Goal: Task Accomplishment & Management: Manage account settings

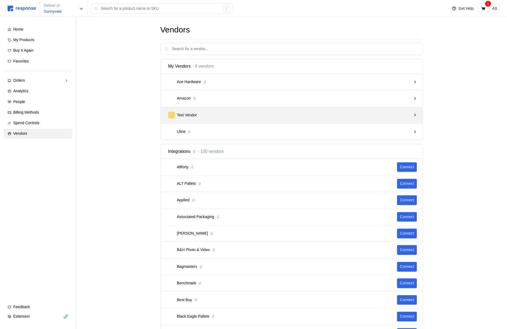
click at [184, 115] on p "Test Vendor" at bounding box center [187, 115] width 20 height 6
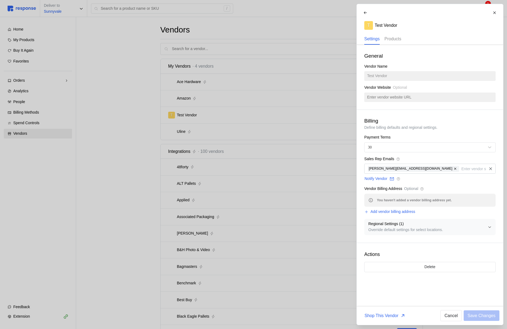
click at [398, 42] on div "Products" at bounding box center [392, 39] width 17 height 11
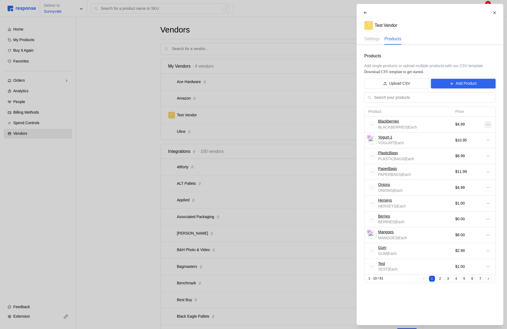
click at [488, 127] on button at bounding box center [487, 124] width 7 height 6
click at [459, 137] on p "Edit" at bounding box center [470, 136] width 35 height 6
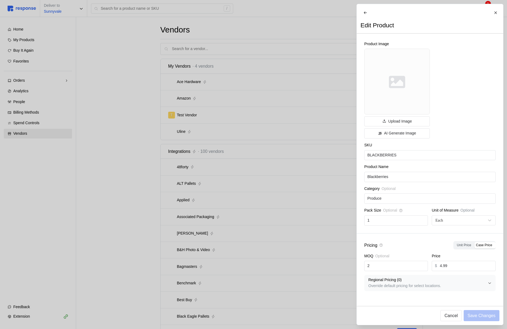
click at [201, 190] on div at bounding box center [253, 164] width 507 height 329
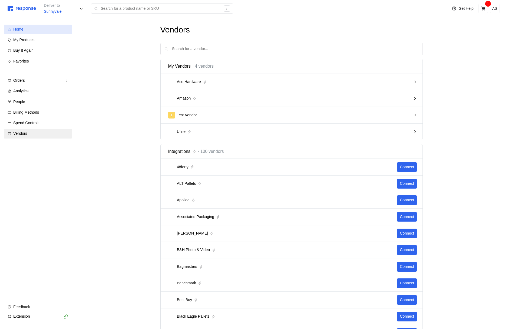
click at [59, 31] on div "Home" at bounding box center [40, 30] width 55 height 6
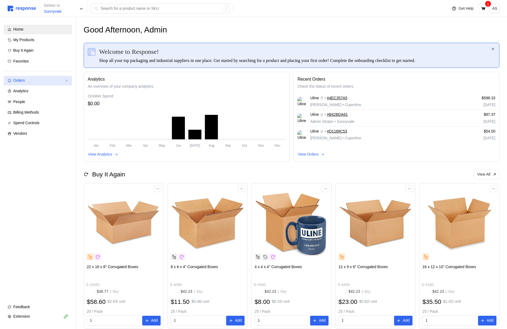
click at [28, 82] on div "Orders" at bounding box center [37, 81] width 49 height 6
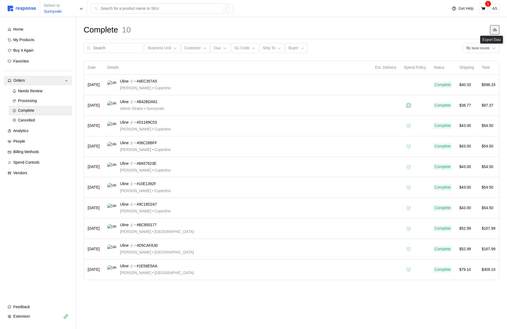
click at [495, 29] on icon at bounding box center [495, 29] width 4 height 3
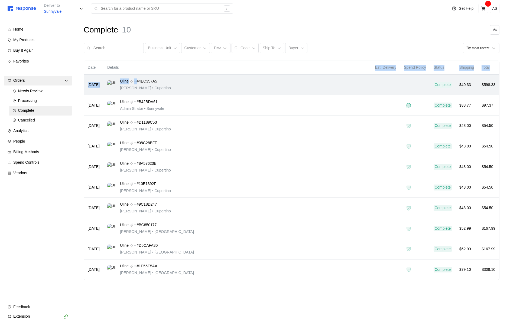
click at [312, 76] on table "Date Details Est. Delivery Spend Policy Status Shipping Total Aug 11 Uline • #4…" at bounding box center [291, 170] width 415 height 219
click at [305, 82] on div "Uline • #4EC357A5 Michael Jordan • Cupertino" at bounding box center [237, 85] width 260 height 13
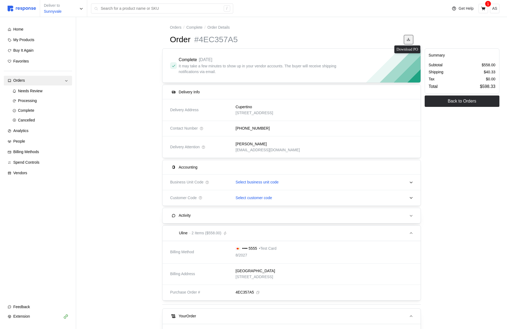
click at [410, 41] on button at bounding box center [408, 39] width 9 height 9
click at [409, 42] on button at bounding box center [408, 39] width 9 height 9
click at [407, 39] on icon at bounding box center [409, 40] width 4 height 4
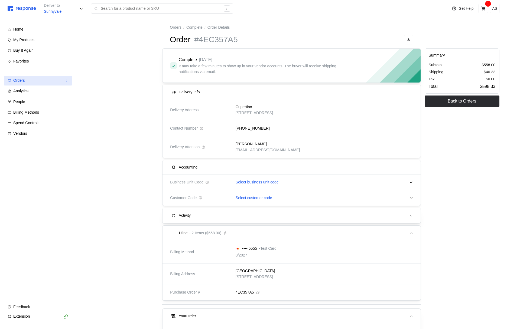
click at [56, 82] on div "Orders" at bounding box center [37, 81] width 49 height 6
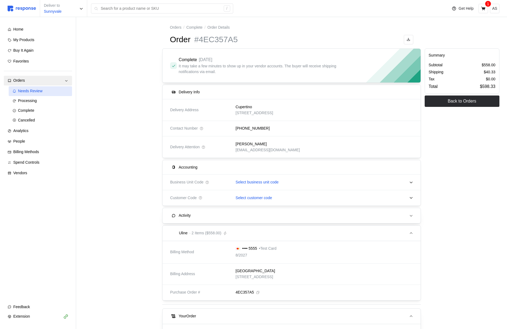
click at [49, 92] on div "Needs Review" at bounding box center [43, 91] width 50 height 6
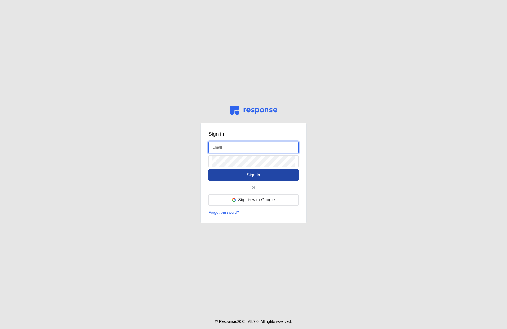
type input "[EMAIL_ADDRESS][DOMAIN_NAME]"
click at [243, 178] on button "Sign In" at bounding box center [253, 175] width 90 height 11
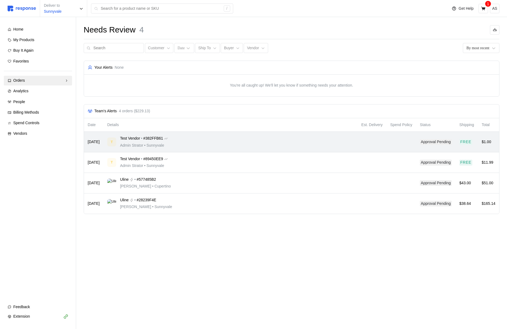
click at [233, 143] on div "T Test Vendor • #382FFB61 Admin Strator • Sunnyvale" at bounding box center [230, 142] width 246 height 13
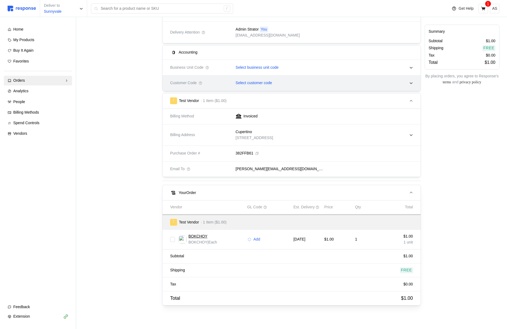
scroll to position [143, 0]
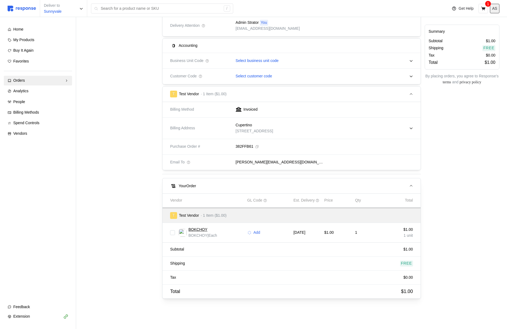
click at [498, 9] on button "AS" at bounding box center [494, 8] width 9 height 9
click at [468, 34] on p "Logout" at bounding box center [478, 37] width 35 height 6
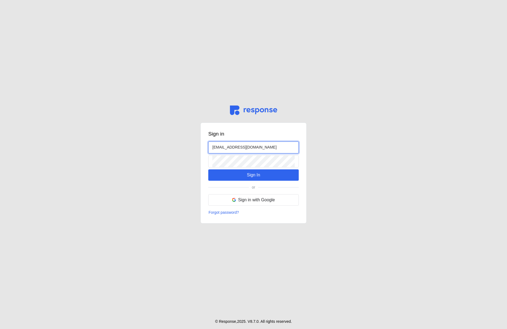
click at [223, 148] on input "admin@tryresponse.com" at bounding box center [253, 148] width 82 height 12
click at [218, 148] on input "admin@tryresponse.com" at bounding box center [253, 148] width 82 height 12
type input "kristina@tryresponse.com"
